Goal: Task Accomplishment & Management: Manage account settings

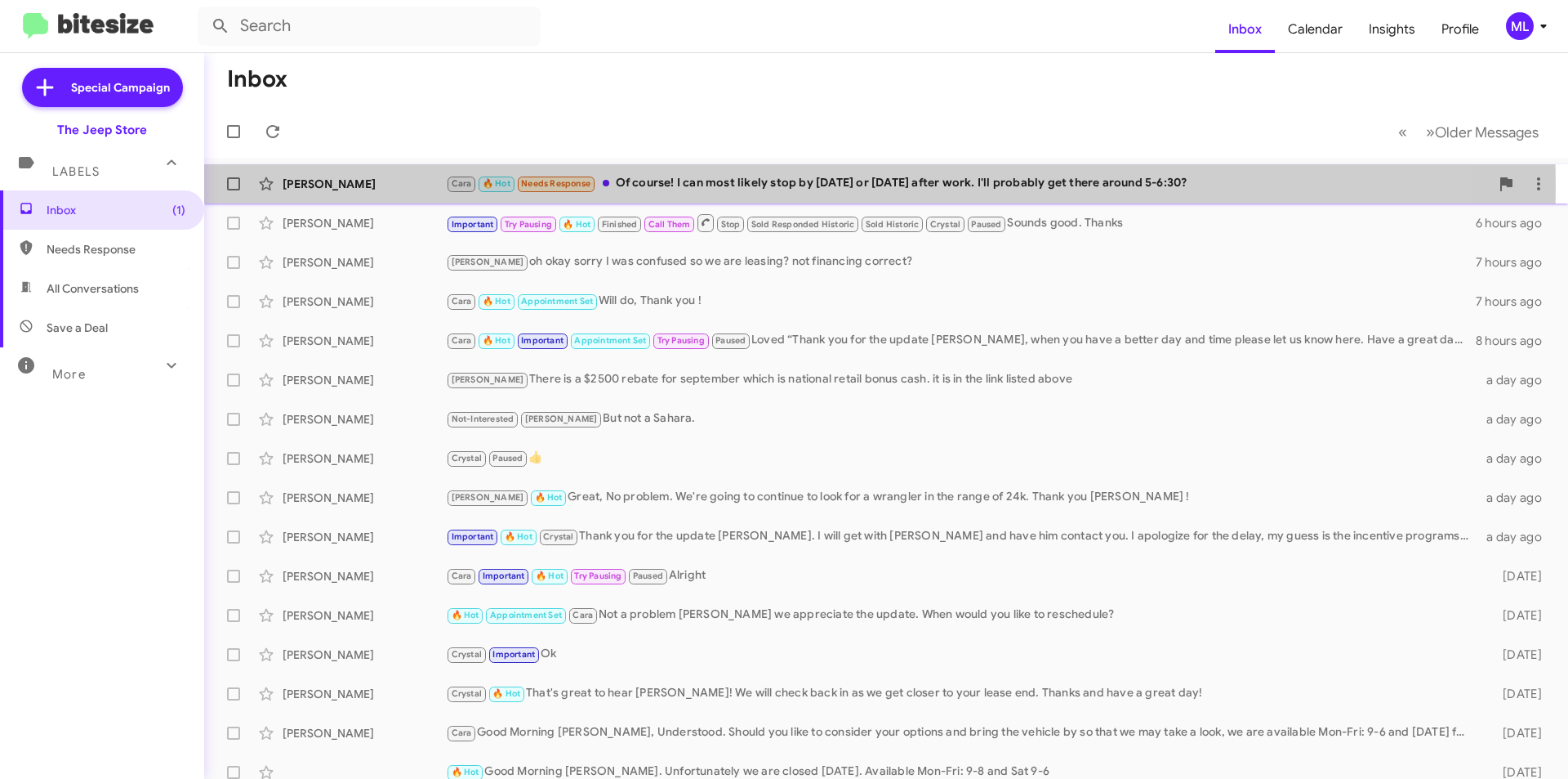
click at [685, 186] on div "Cara 🔥 Hot Needs Response Of course! I can most likely stop by [DATE] or [DATE]…" at bounding box center [968, 183] width 1044 height 19
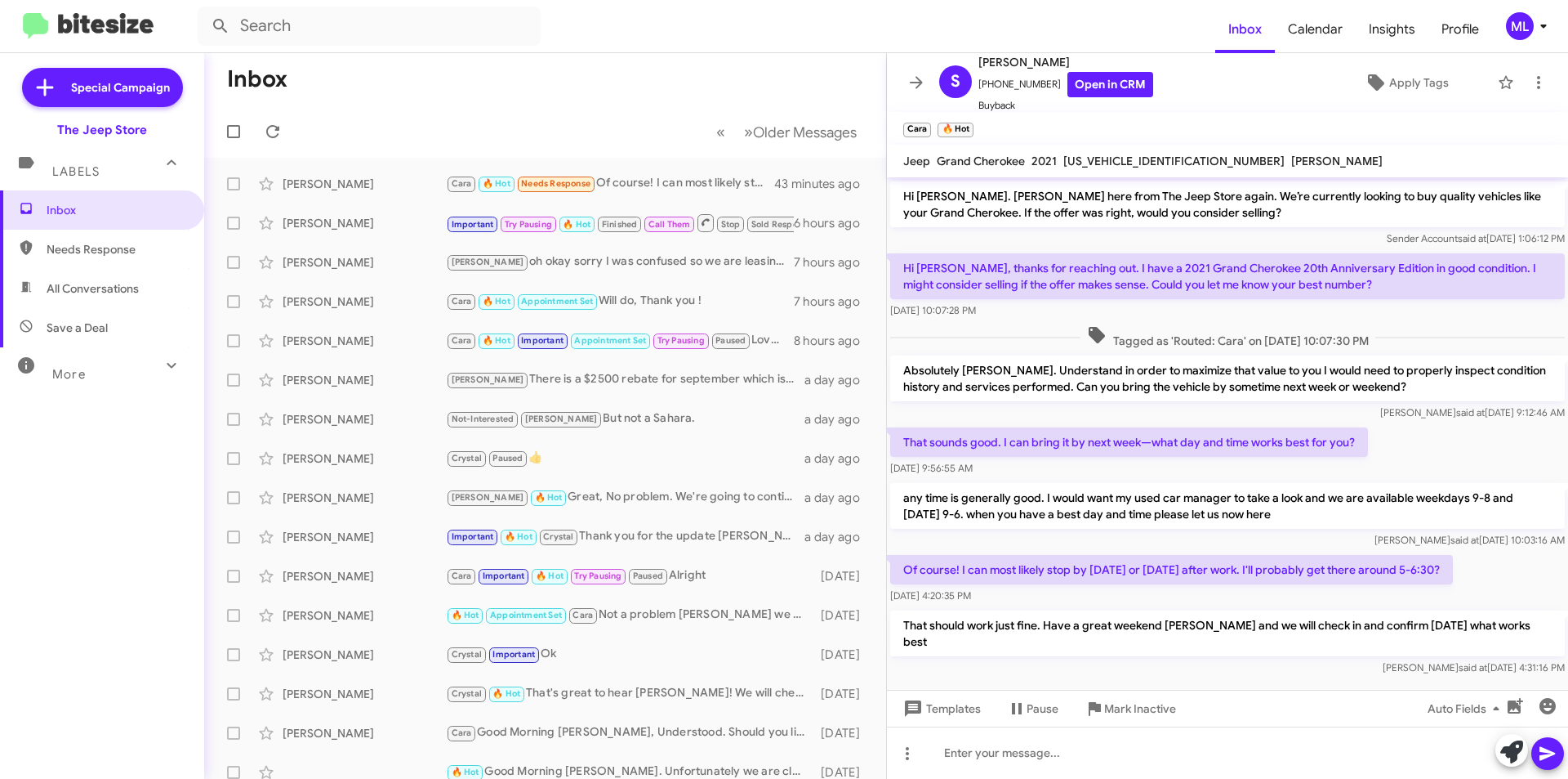
scroll to position [114, 0]
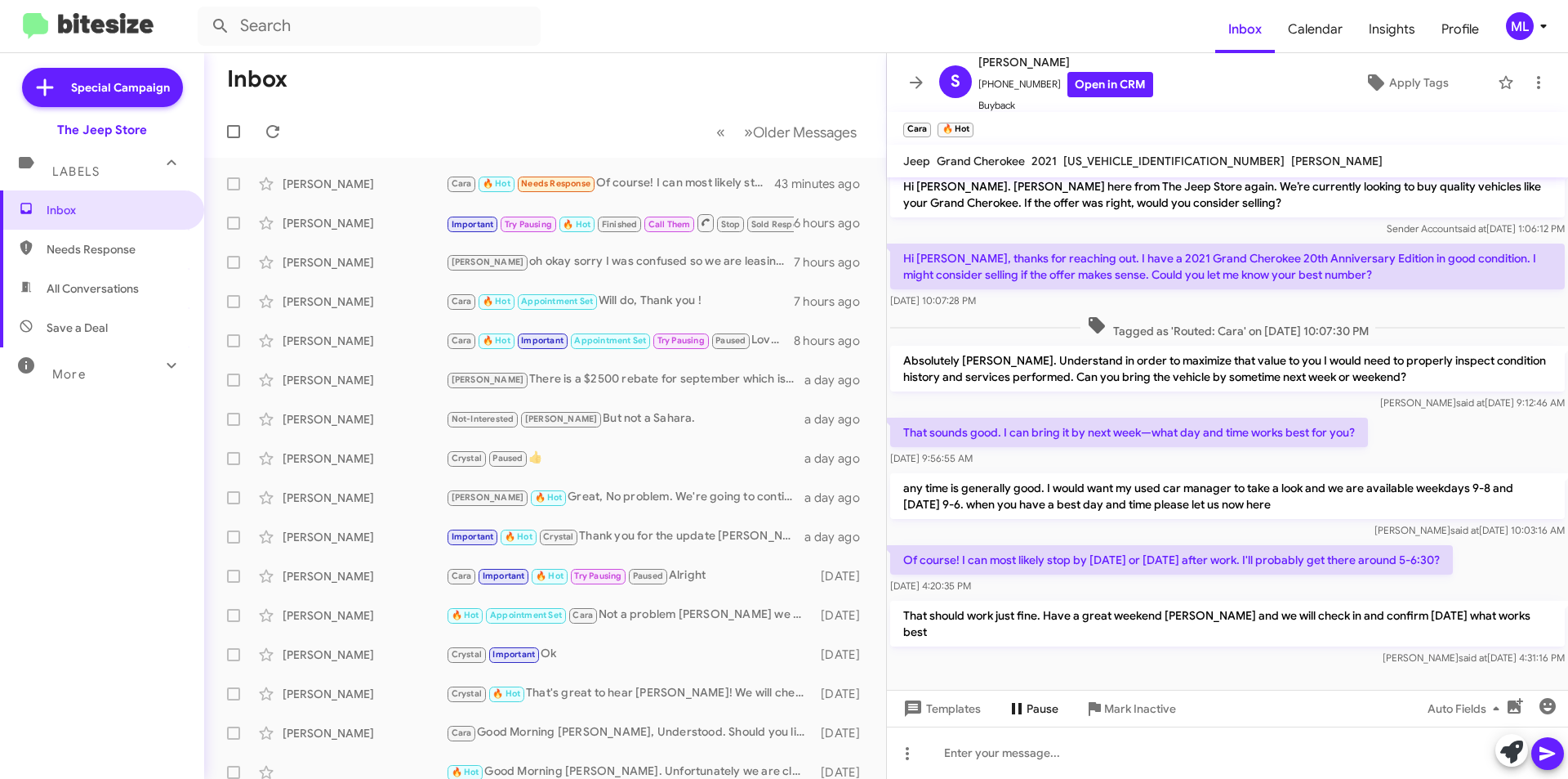
click at [1011, 705] on icon at bounding box center [1016, 708] width 20 height 20
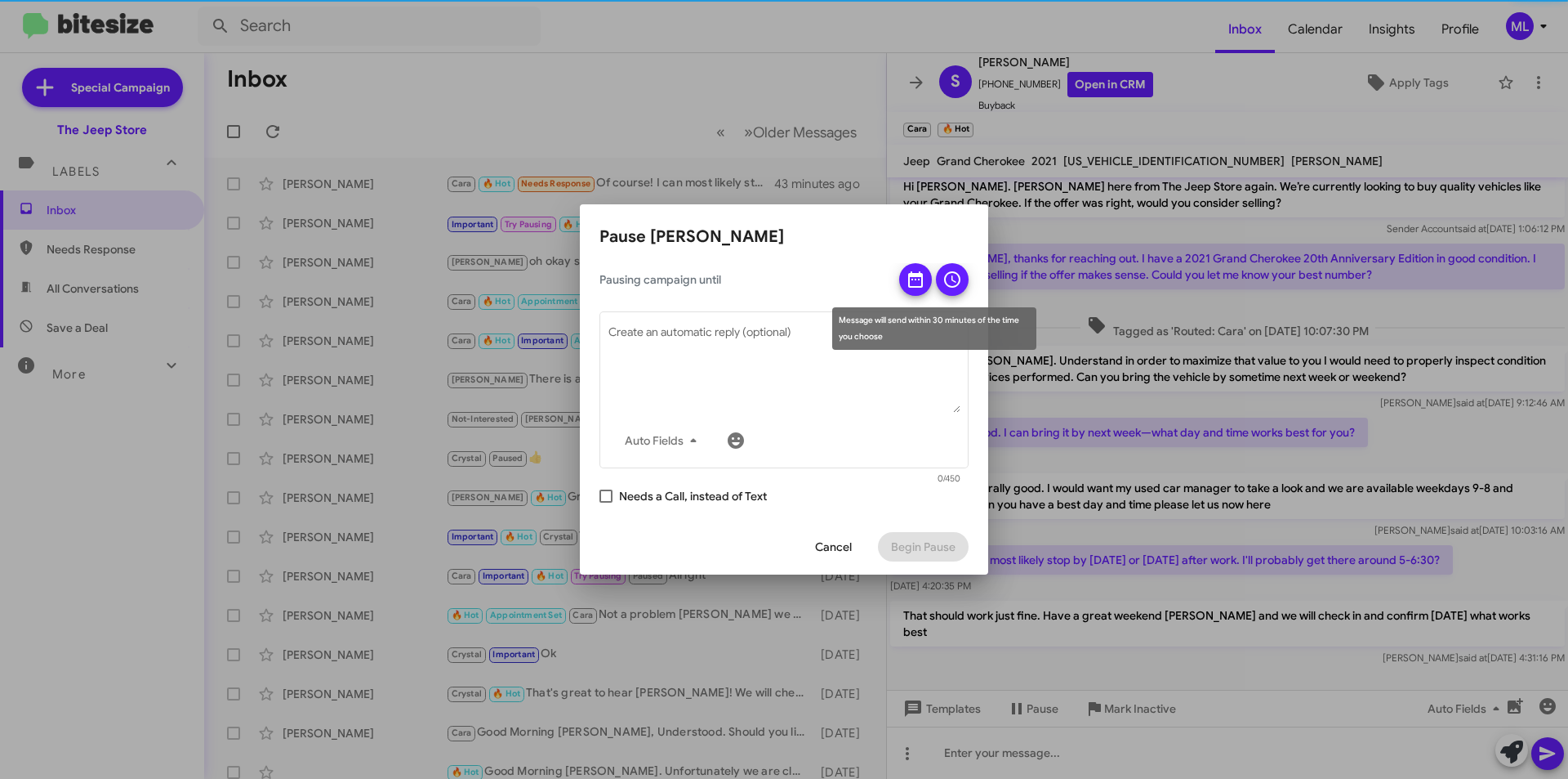
click at [920, 276] on icon at bounding box center [915, 279] width 14 height 16
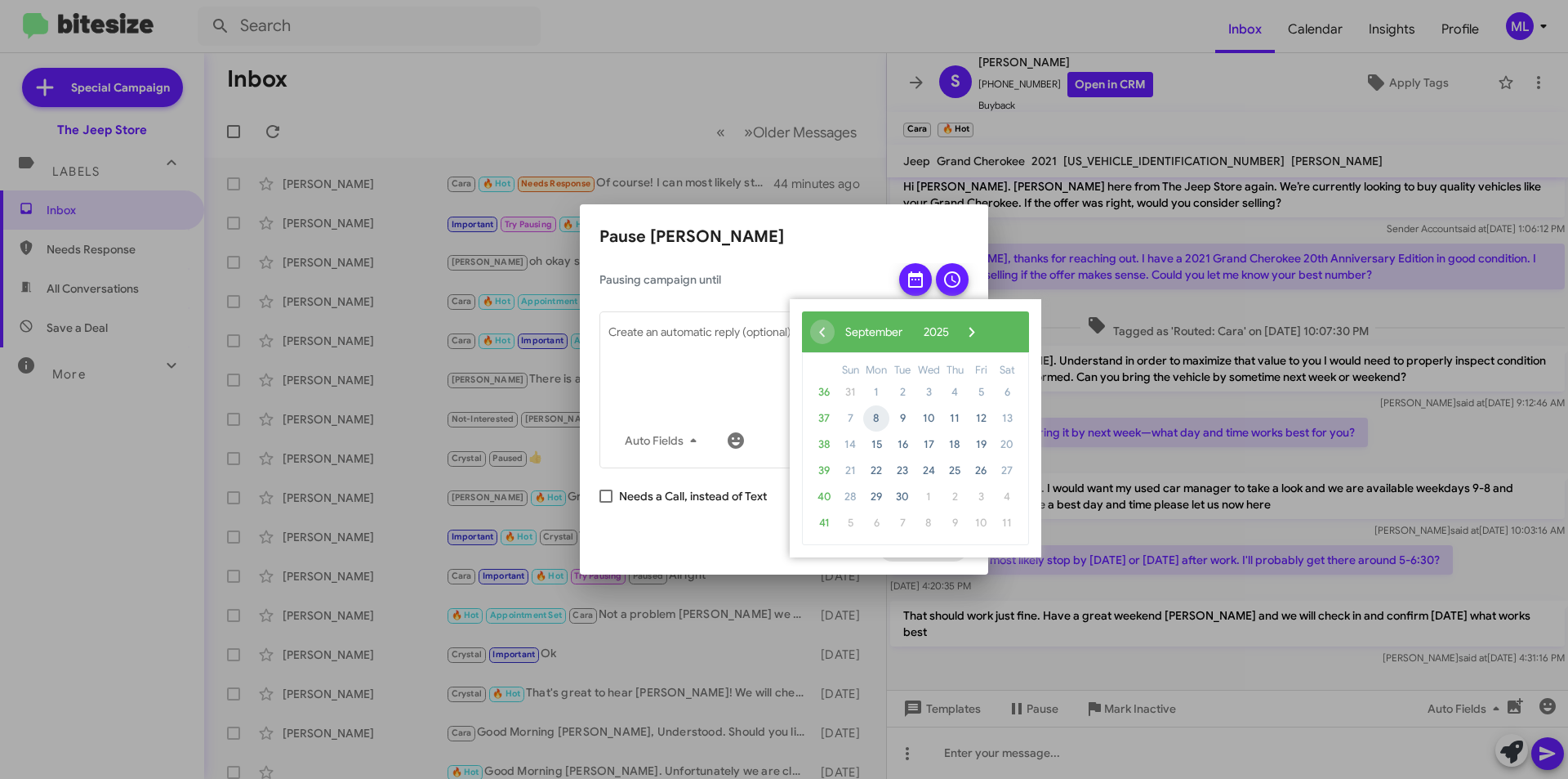
click at [878, 418] on span "8" at bounding box center [877, 419] width 27 height 27
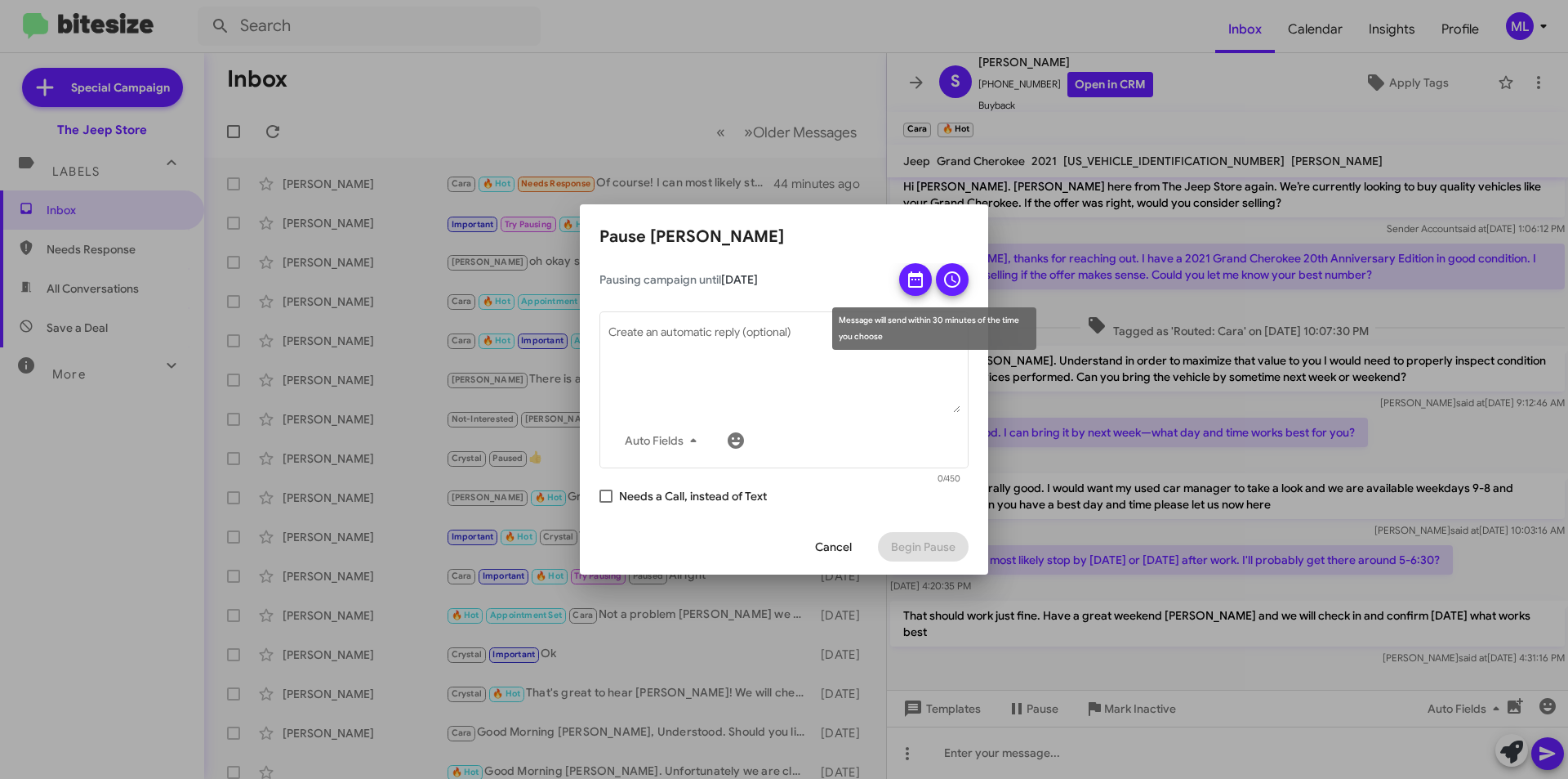
click at [951, 272] on icon at bounding box center [953, 279] width 20 height 20
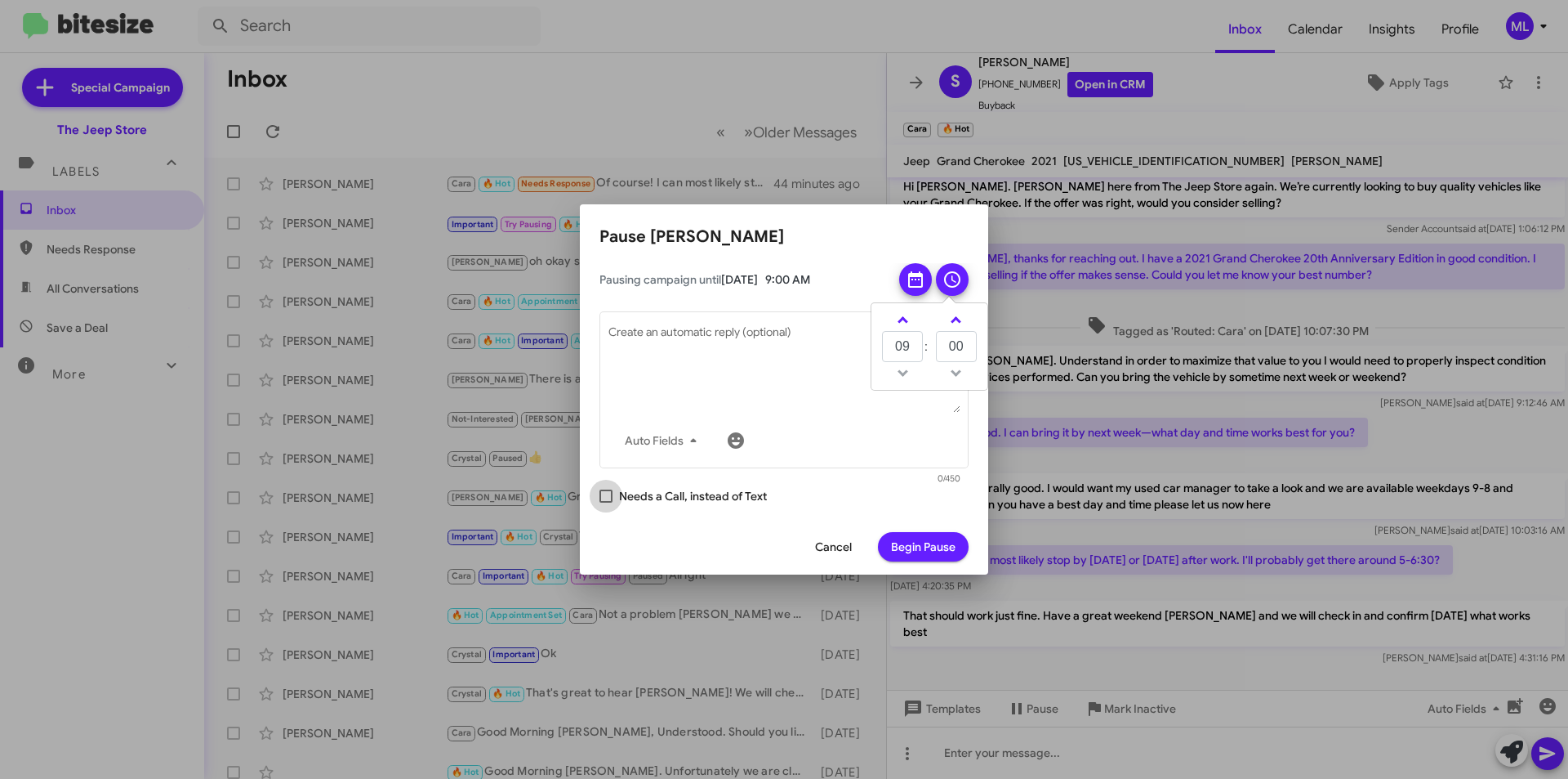
click at [604, 495] on span at bounding box center [606, 496] width 13 height 13
click at [605, 503] on input "Needs a Call, instead of Text" at bounding box center [605, 503] width 1 height 1
checkbox input "true"
click at [947, 542] on span "Begin Pause" at bounding box center [923, 546] width 65 height 29
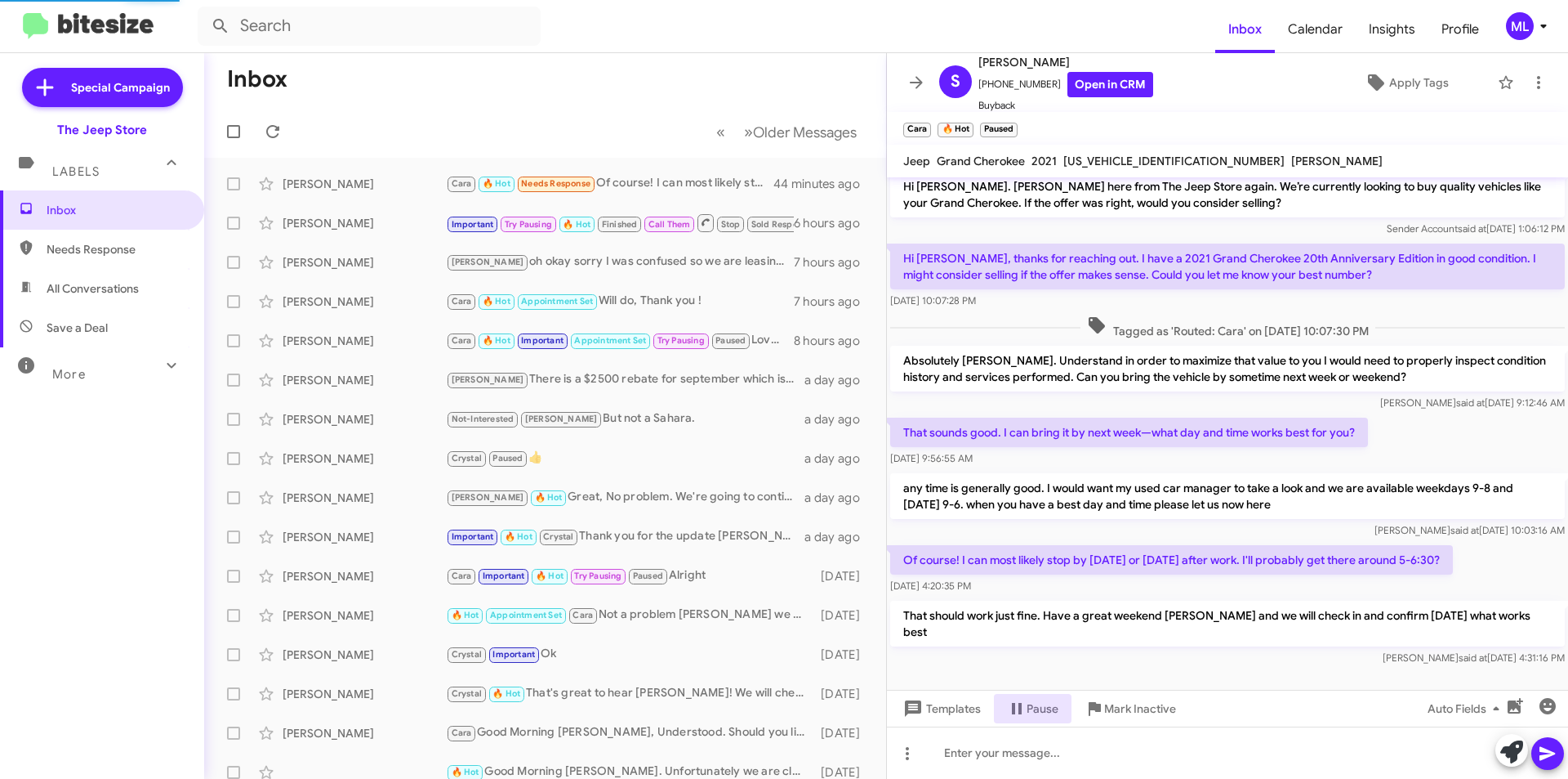
scroll to position [270, 0]
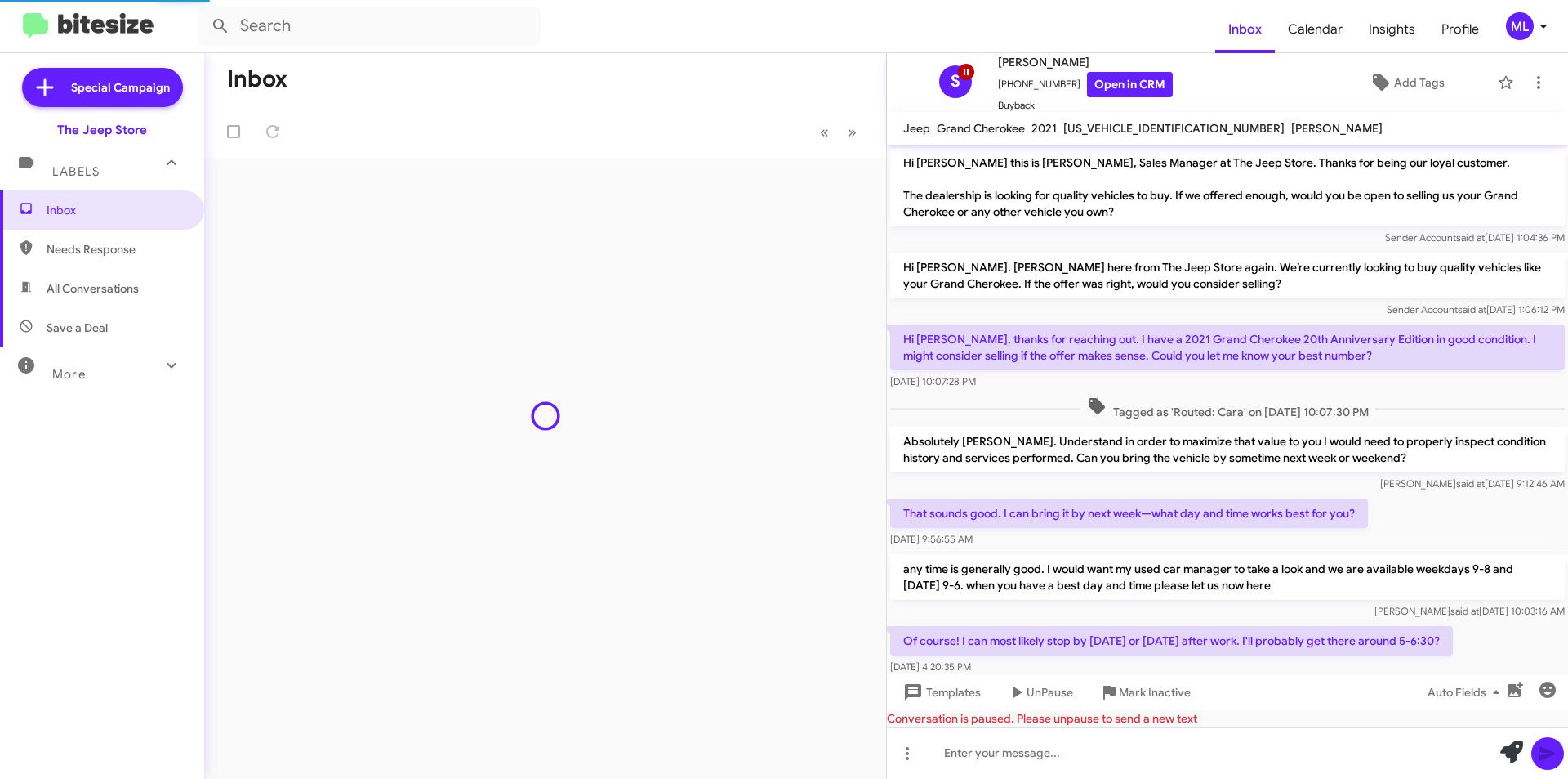
scroll to position [237, 0]
